Goal: Find specific page/section: Find specific page/section

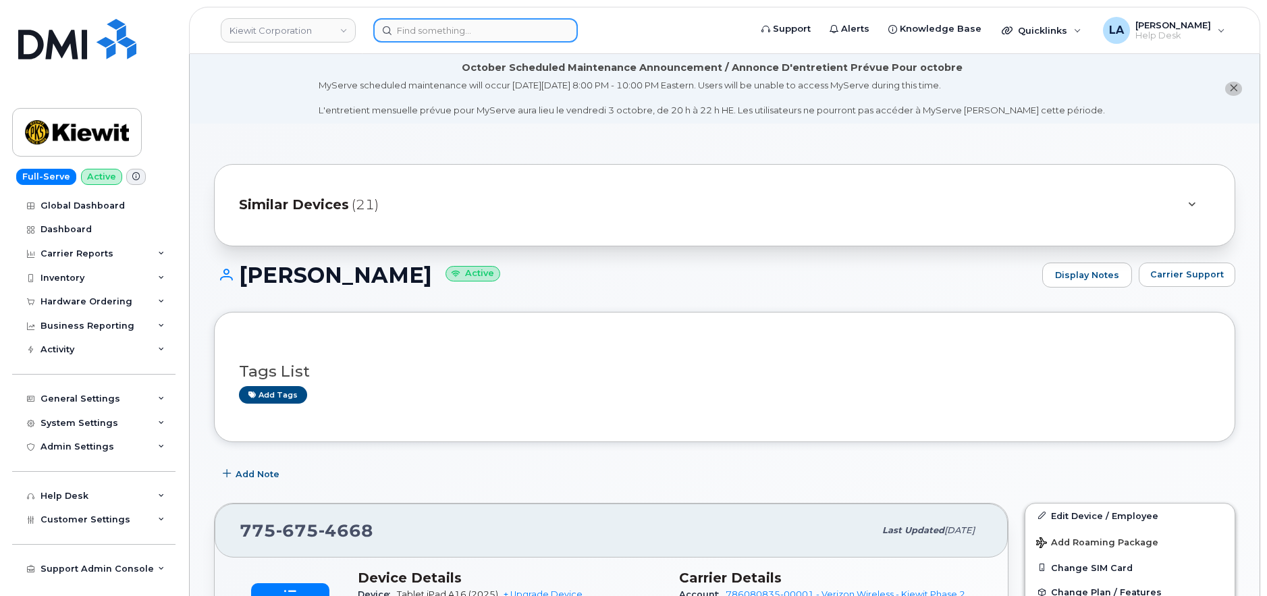
scroll to position [257, 0]
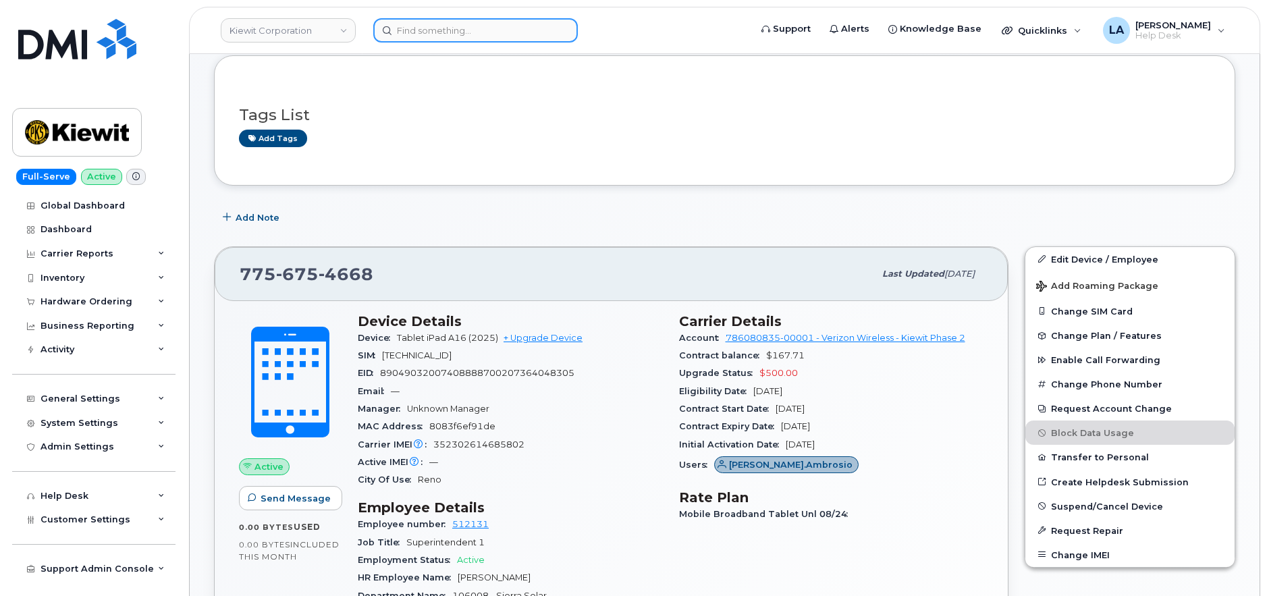
click at [479, 33] on input at bounding box center [475, 30] width 205 height 24
paste input "[PERSON_NAME][GEOGRAPHIC_DATA]"
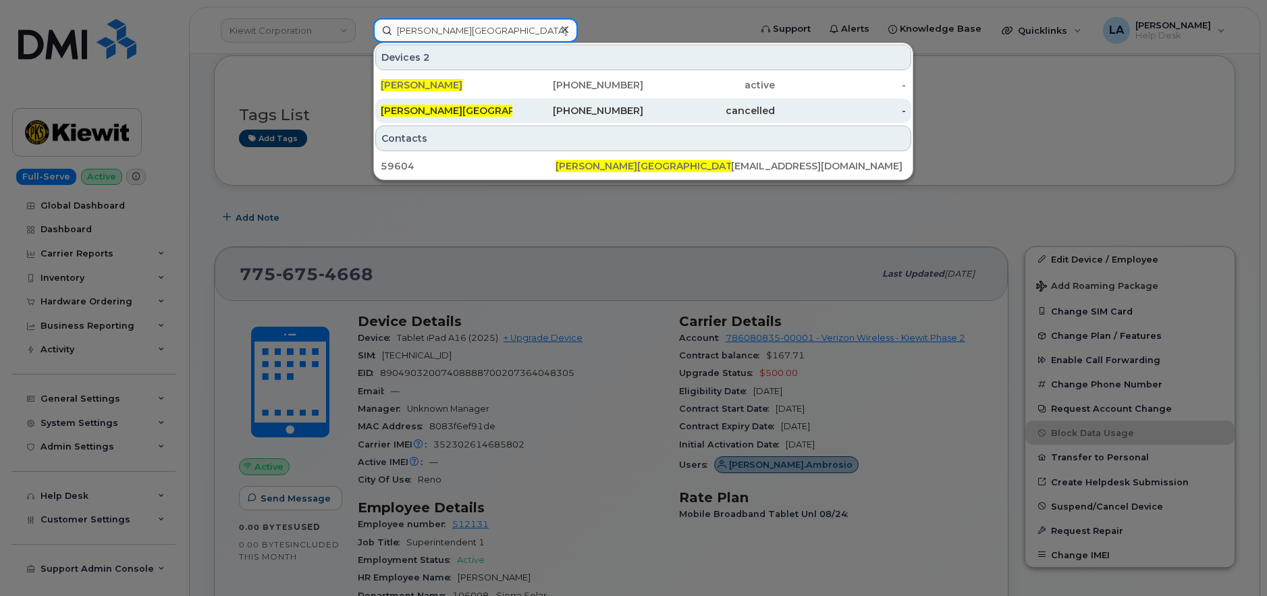
type input "[PERSON_NAME][GEOGRAPHIC_DATA]"
click at [463, 111] on span "[PERSON_NAME][GEOGRAPHIC_DATA]" at bounding box center [474, 111] width 187 height 12
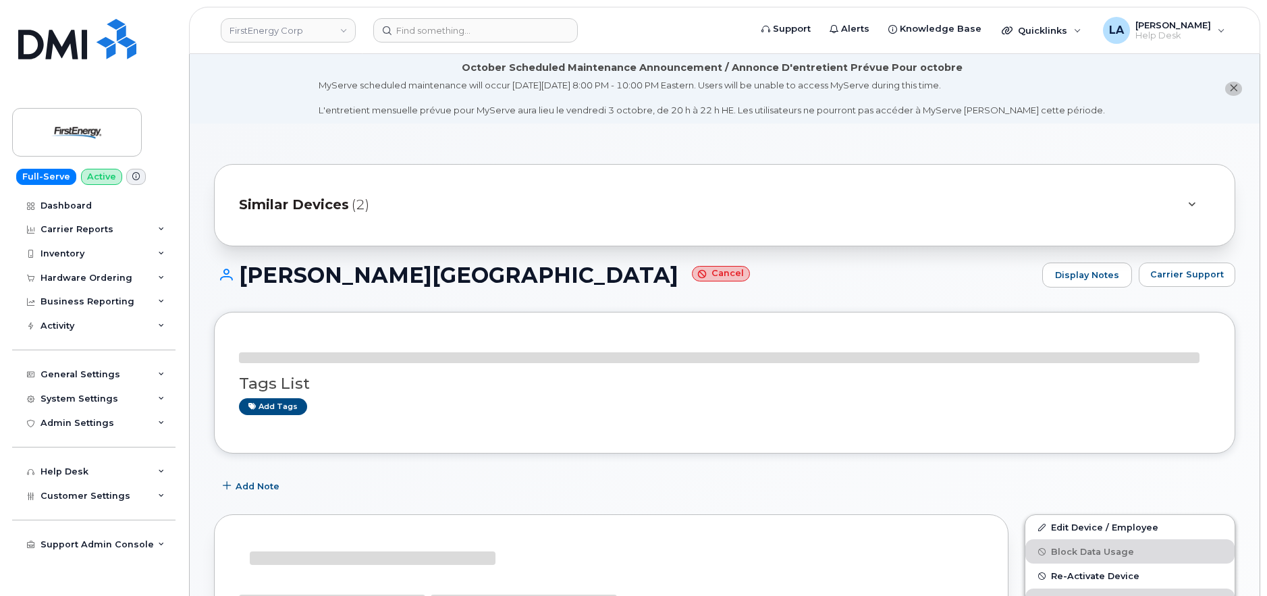
click at [1233, 84] on icon "close notification" at bounding box center [1234, 88] width 9 height 9
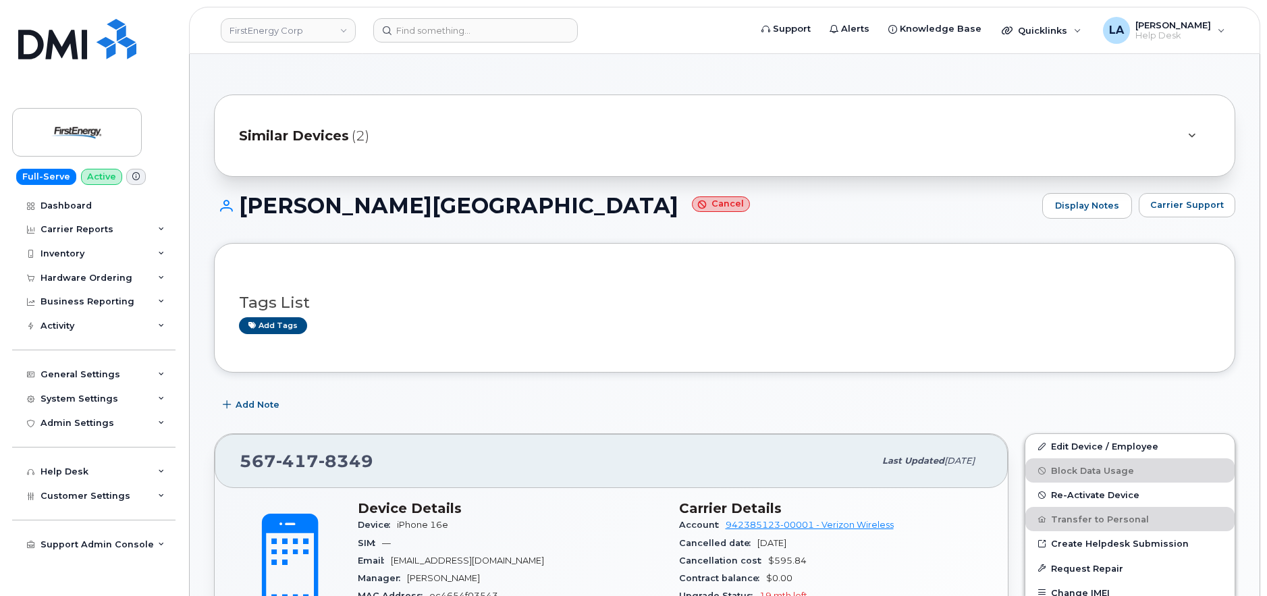
click at [1184, 136] on div at bounding box center [1192, 136] width 38 height 32
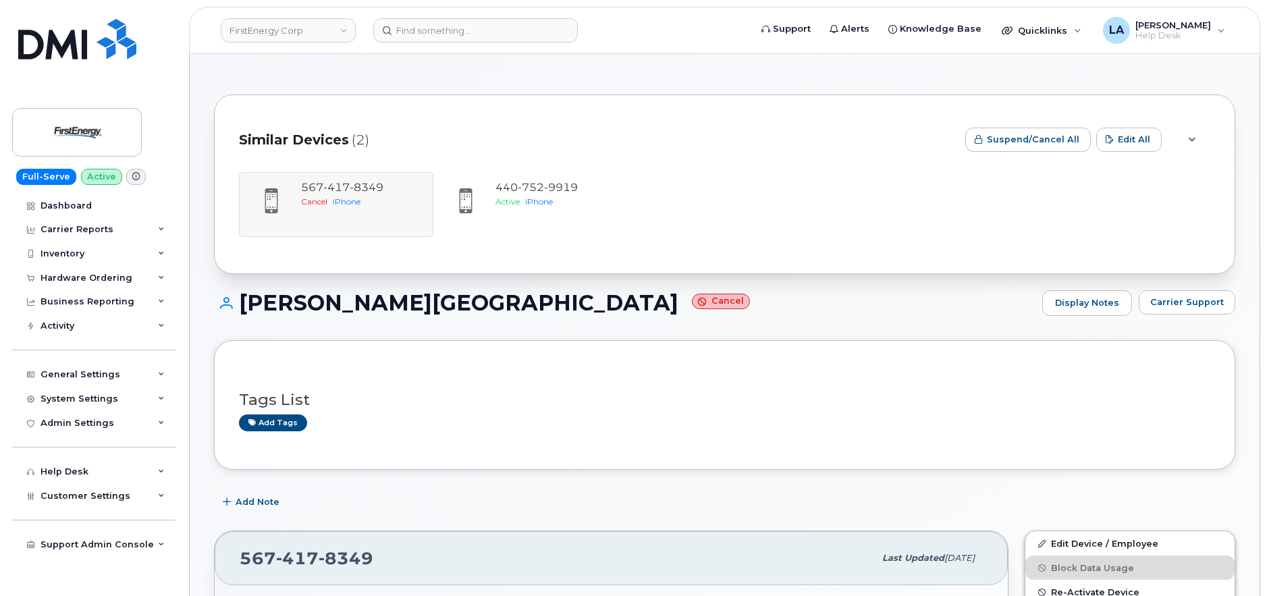
drag, startPoint x: 1266, startPoint y: 147, endPoint x: 1267, endPoint y: 174, distance: 26.3
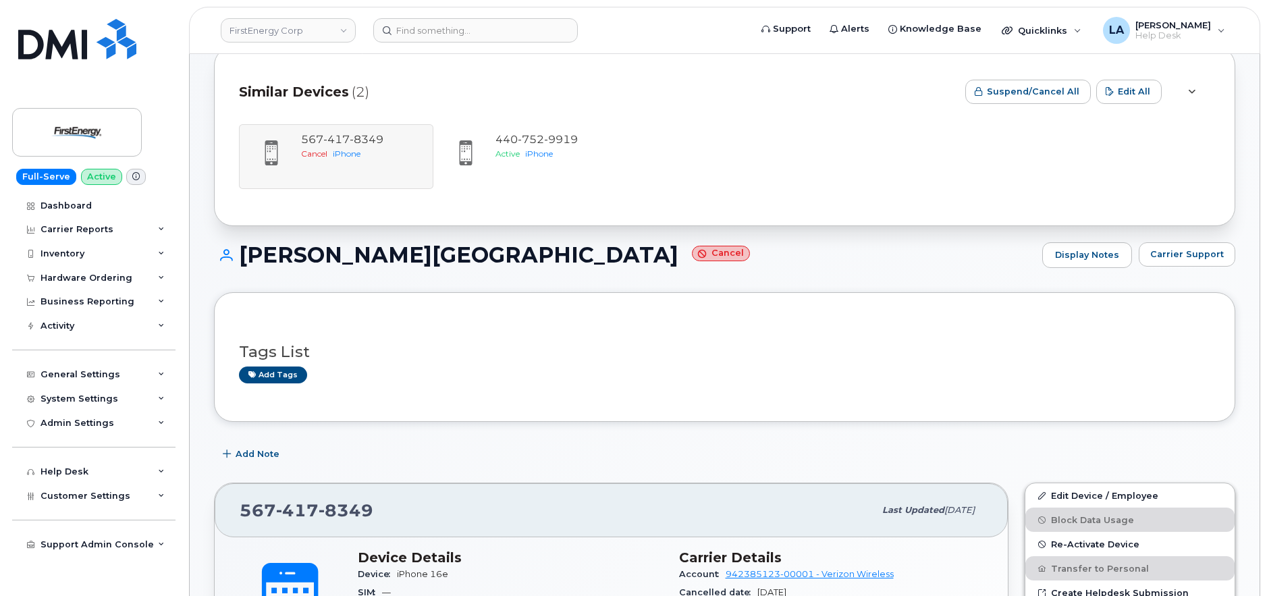
scroll to position [38, 0]
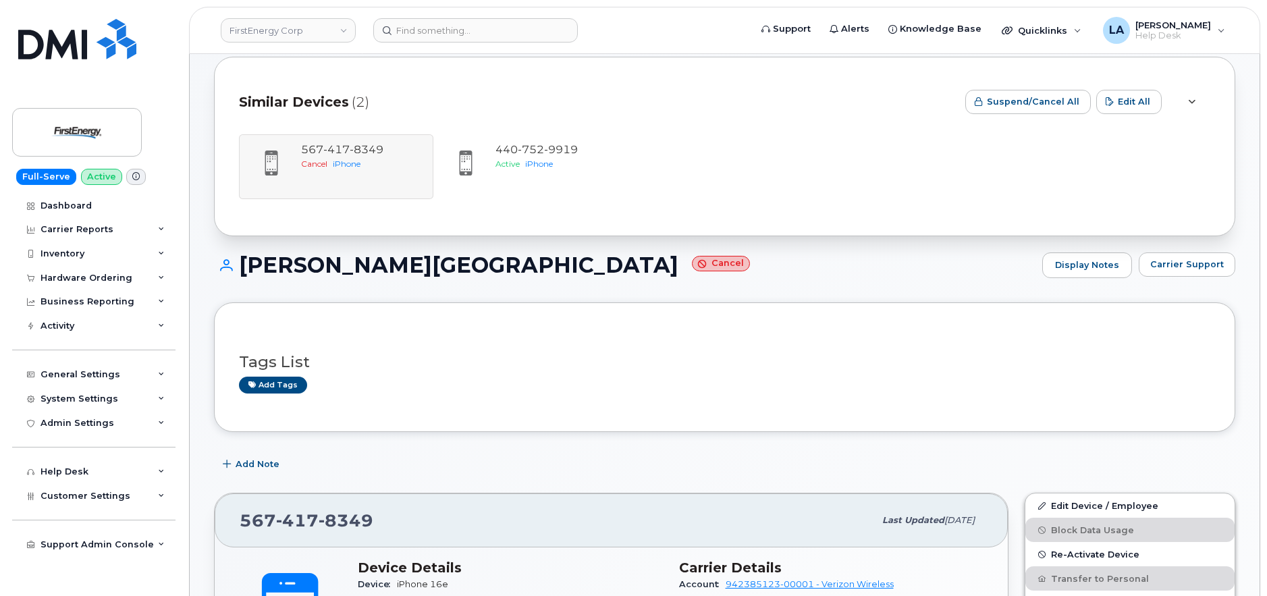
drag, startPoint x: 1266, startPoint y: 172, endPoint x: 1269, endPoint y: 189, distance: 17.2
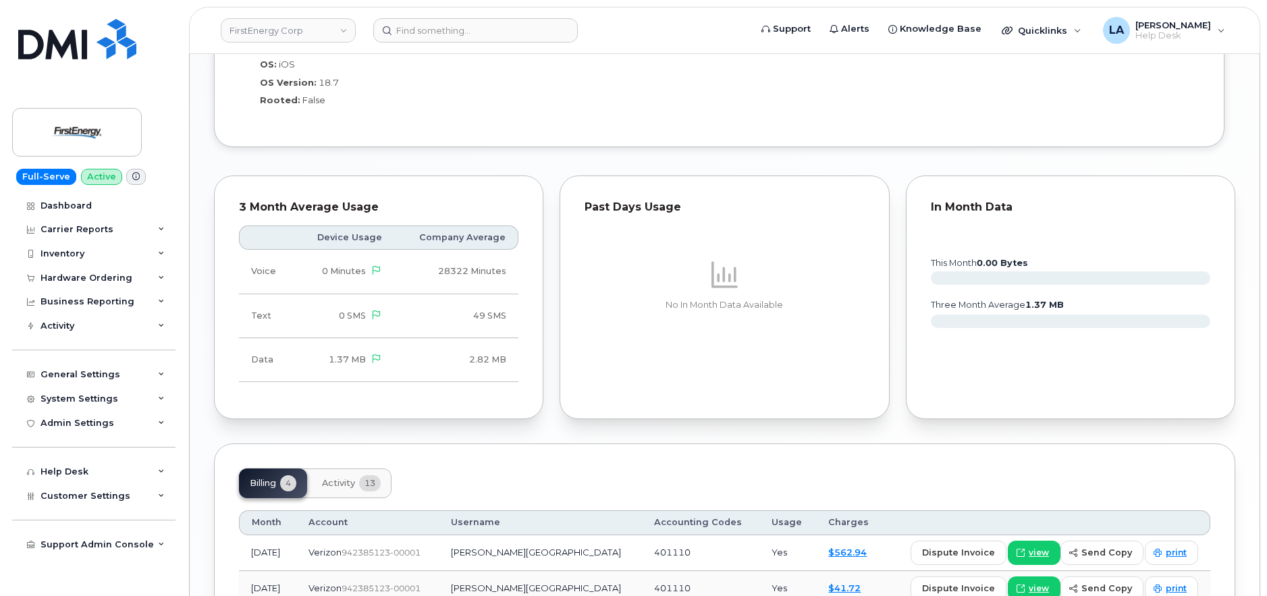
scroll to position [1347, 0]
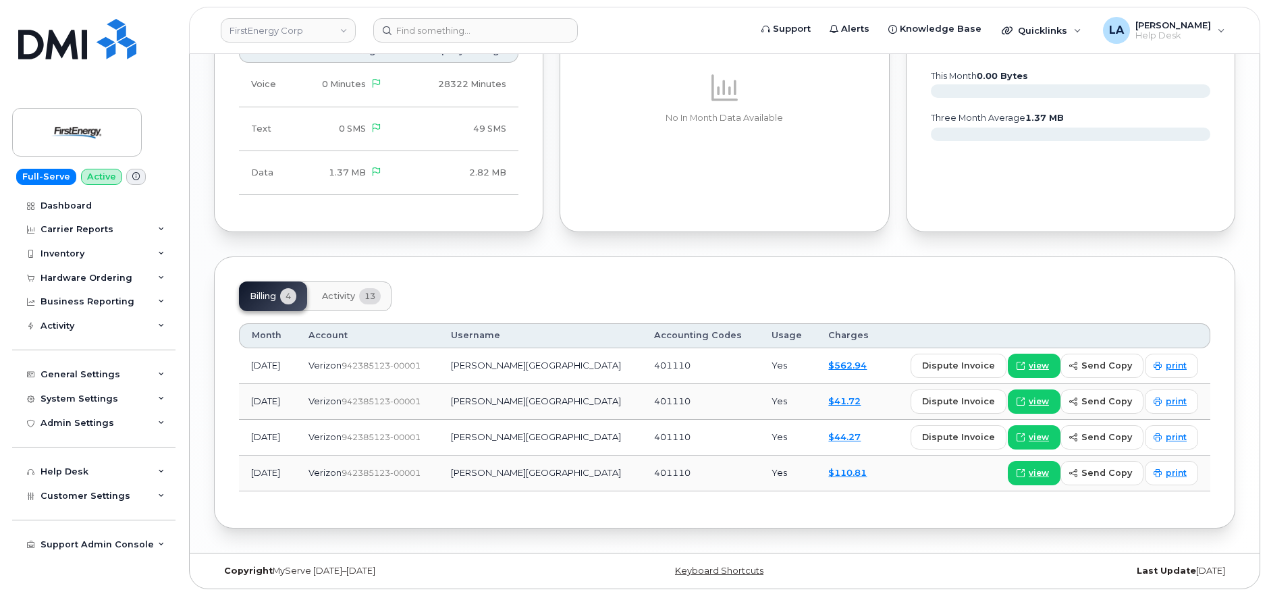
click at [338, 296] on span "Activity" at bounding box center [338, 296] width 33 height 11
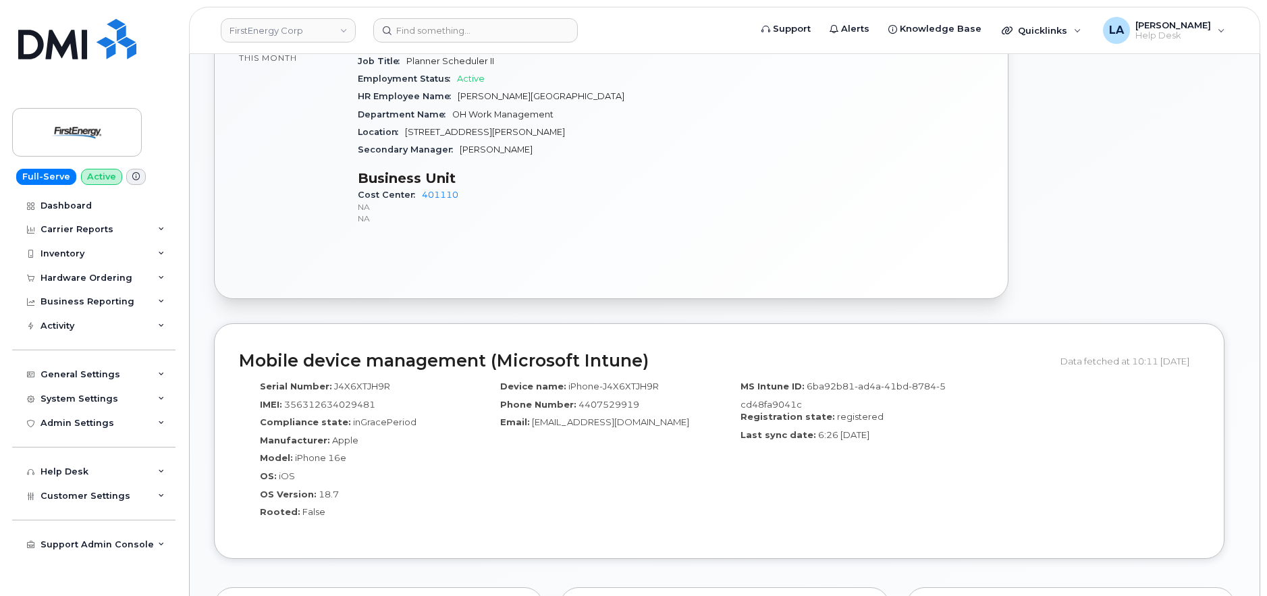
scroll to position [629, 0]
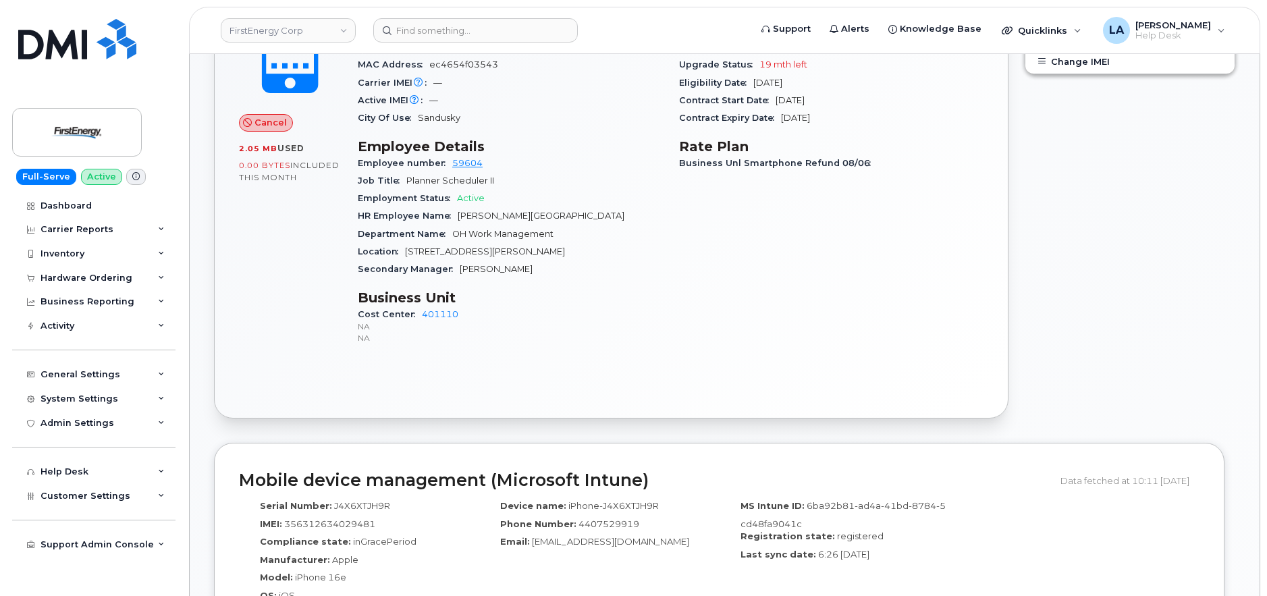
click at [1169, 171] on div "Edit Device / Employee Block Data Usage Re-Activate Device Transfer to Personal…" at bounding box center [1130, 160] width 227 height 533
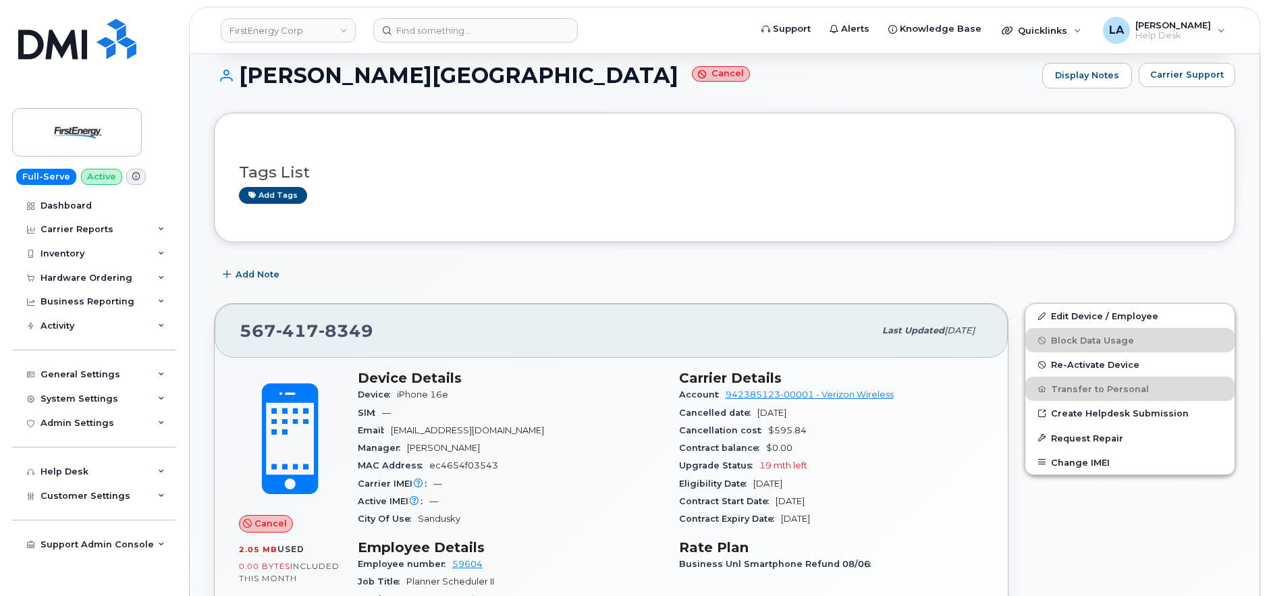
scroll to position [85, 0]
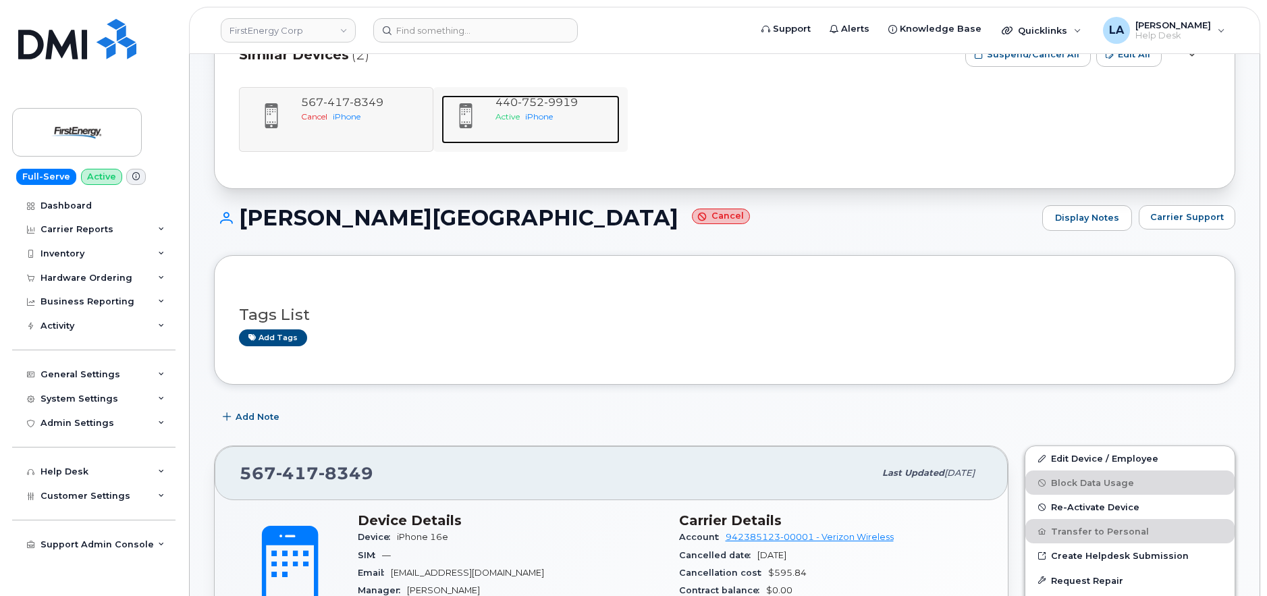
drag, startPoint x: 539, startPoint y: 99, endPoint x: 547, endPoint y: 94, distance: 9.2
click at [539, 99] on span "752" at bounding box center [531, 102] width 26 height 13
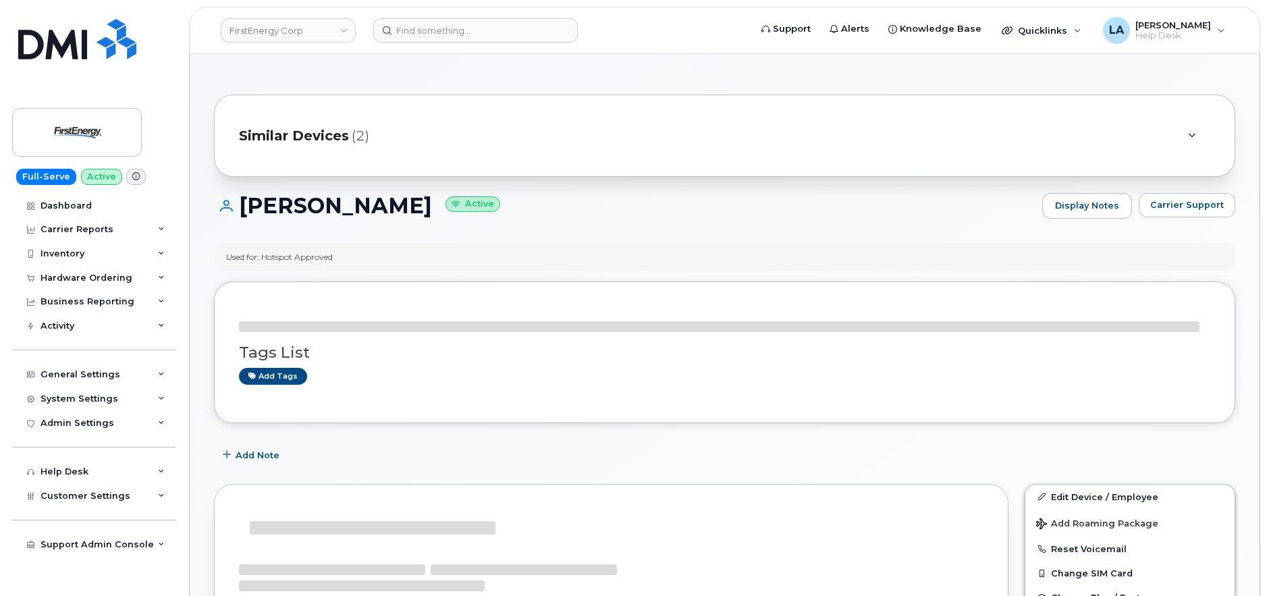
drag, startPoint x: 1267, startPoint y: 151, endPoint x: 1267, endPoint y: 190, distance: 39.2
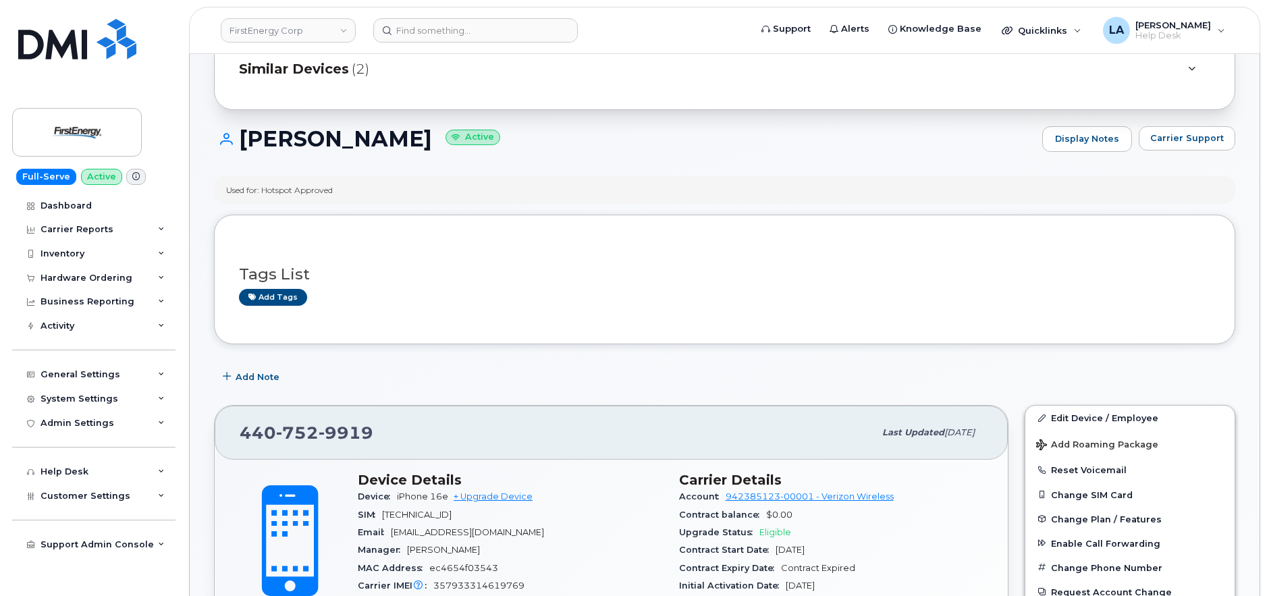
scroll to position [60, 0]
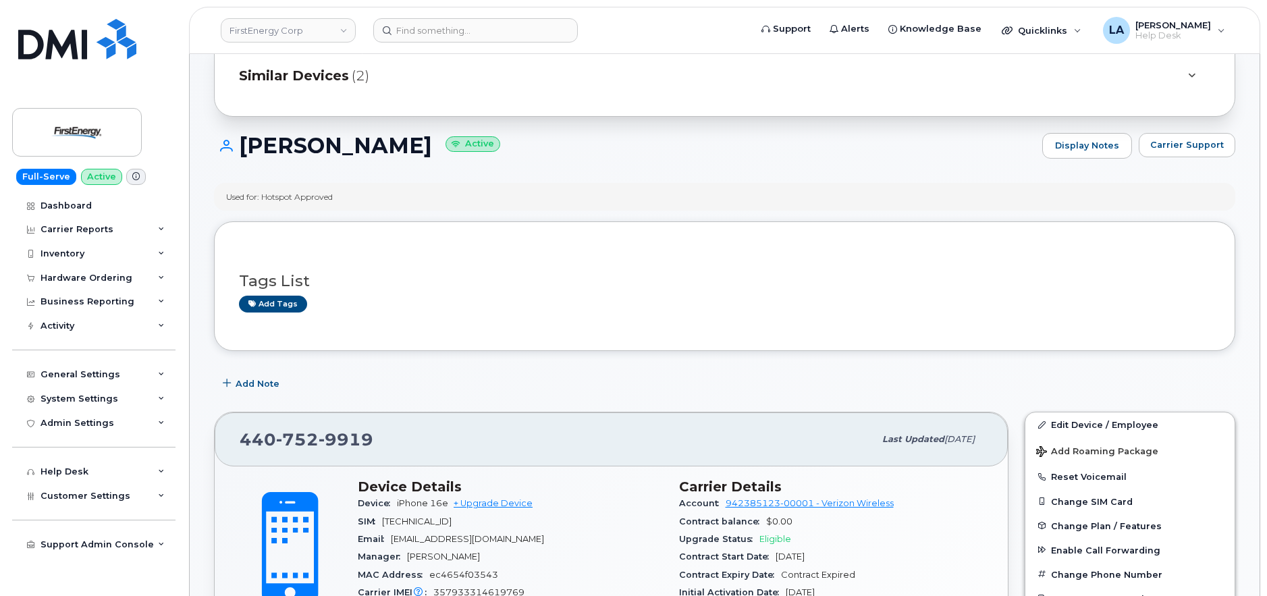
click at [1097, 82] on div "Similar Devices (2)" at bounding box center [706, 75] width 934 height 32
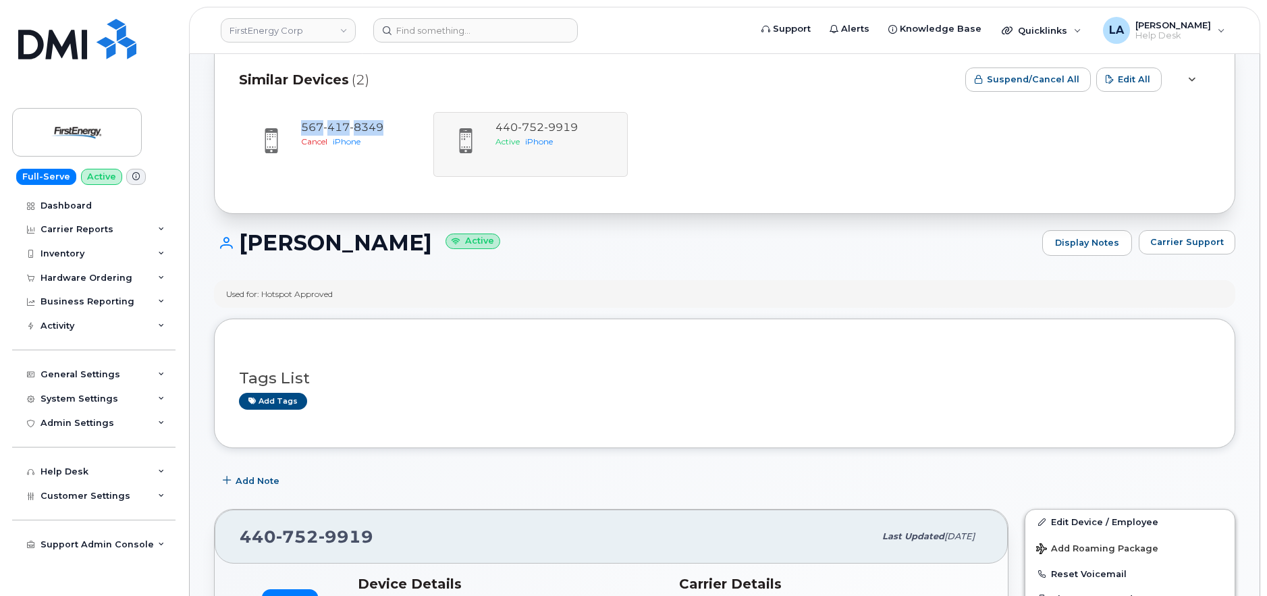
drag, startPoint x: 294, startPoint y: 117, endPoint x: 450, endPoint y: 126, distance: 156.3
click at [398, 132] on div "[PHONE_NUMBER] Cancel iPhone" at bounding box center [336, 144] width 194 height 65
copy link "[PHONE_NUMBER]"
drag, startPoint x: 489, startPoint y: 123, endPoint x: 584, endPoint y: 125, distance: 95.2
click at [584, 125] on div "[PHONE_NUMBER] Cancel iPhone [PHONE_NUMBER] Active iPhone" at bounding box center [725, 144] width 972 height 65
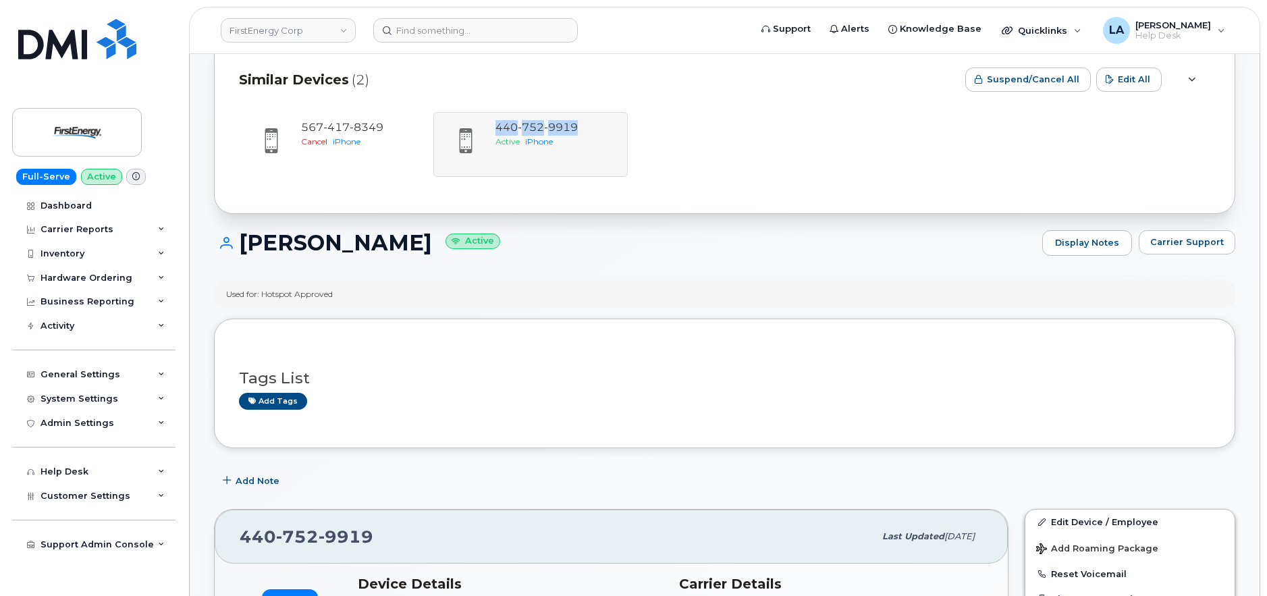
copy link "[PHONE_NUMBER]"
